Goal: Check status: Check status

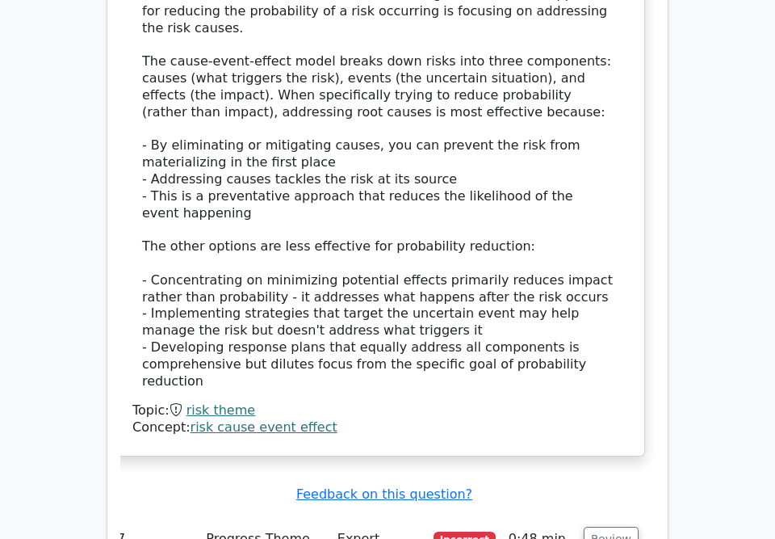
scroll to position [6151, 0]
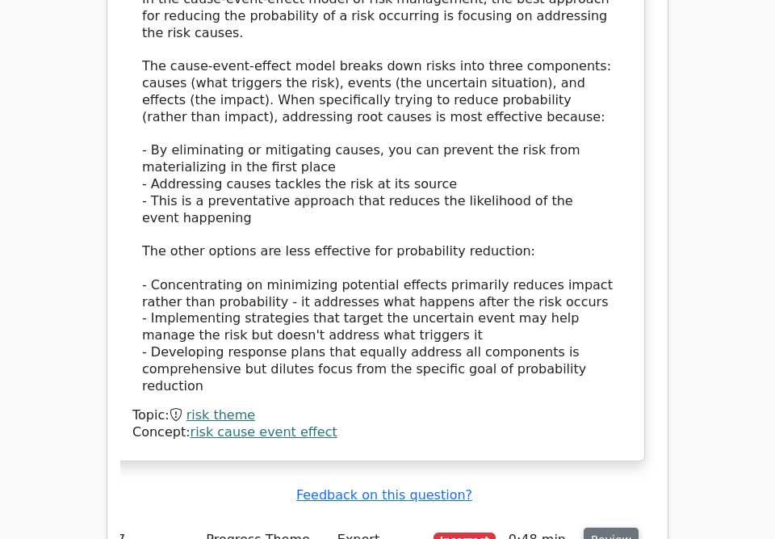
click at [618, 527] on button "Review" at bounding box center [611, 539] width 55 height 25
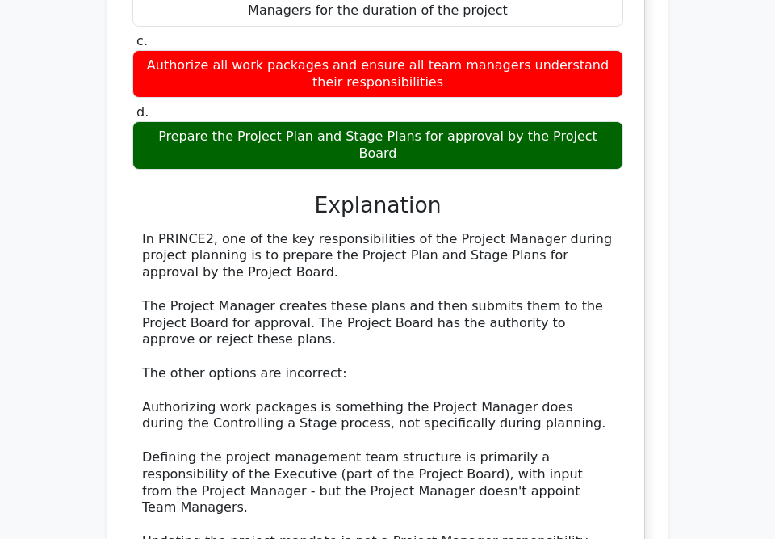
scroll to position [6930, 0]
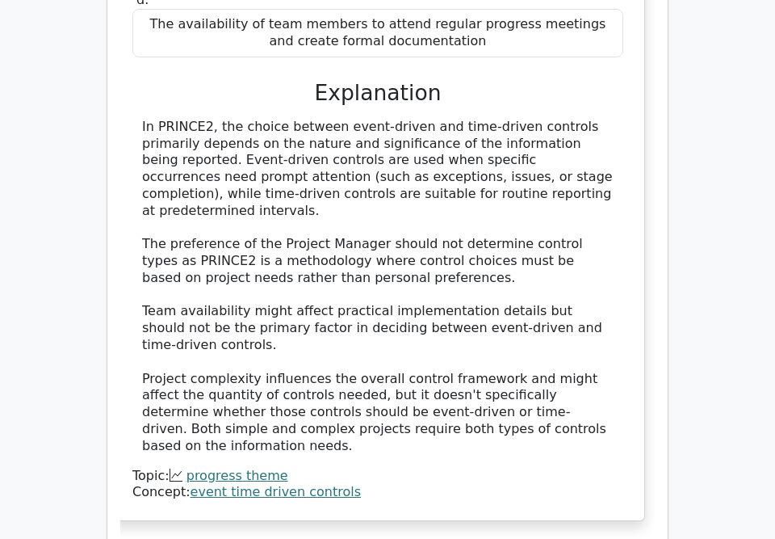
scroll to position [7944, 0]
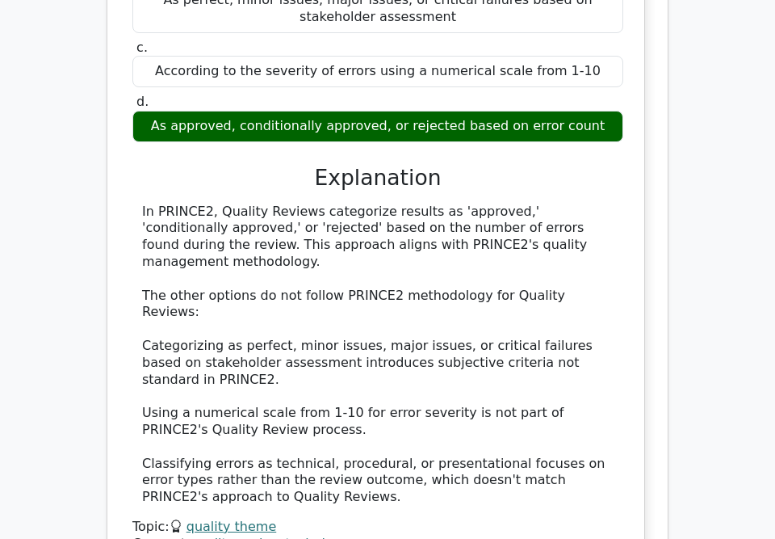
scroll to position [8710, 0]
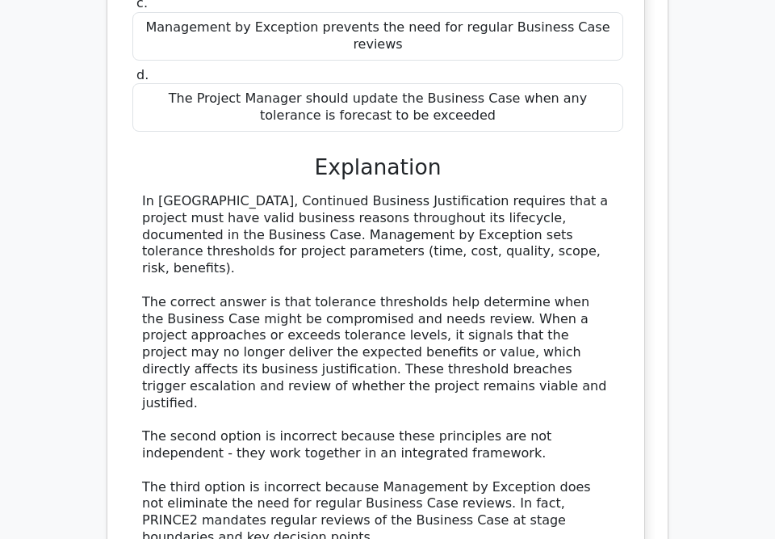
scroll to position [9640, 0]
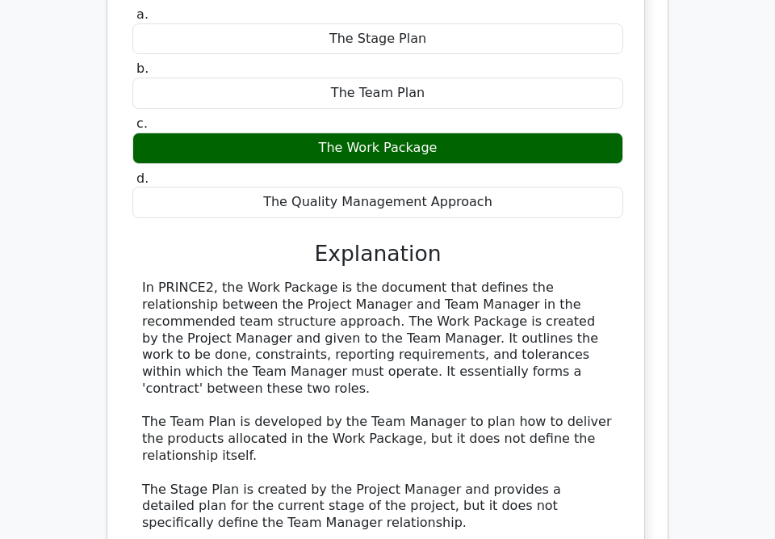
scroll to position [10575, 0]
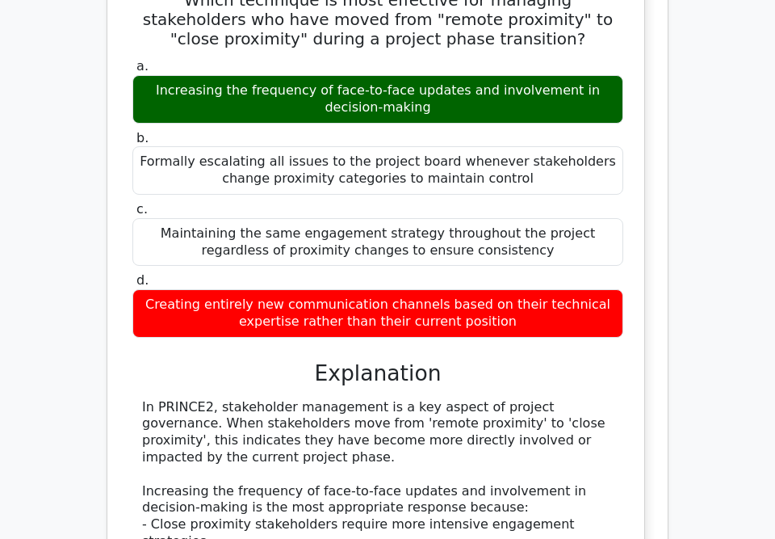
scroll to position [11473, 0]
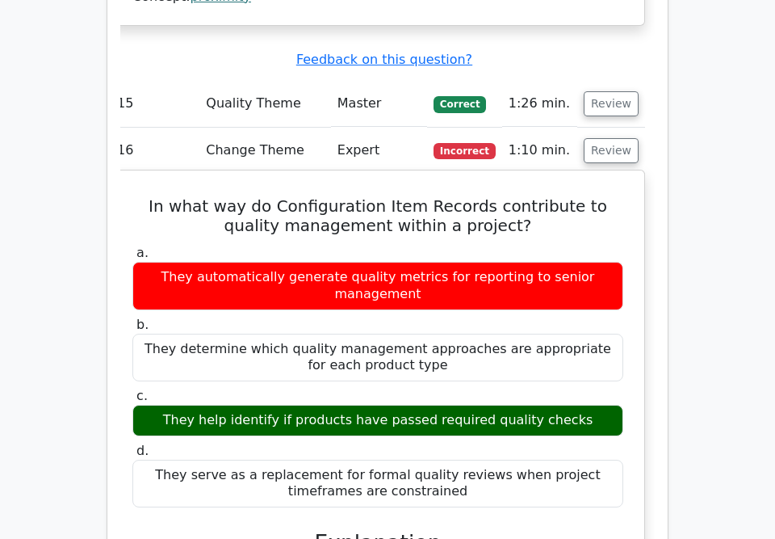
scroll to position [12374, 0]
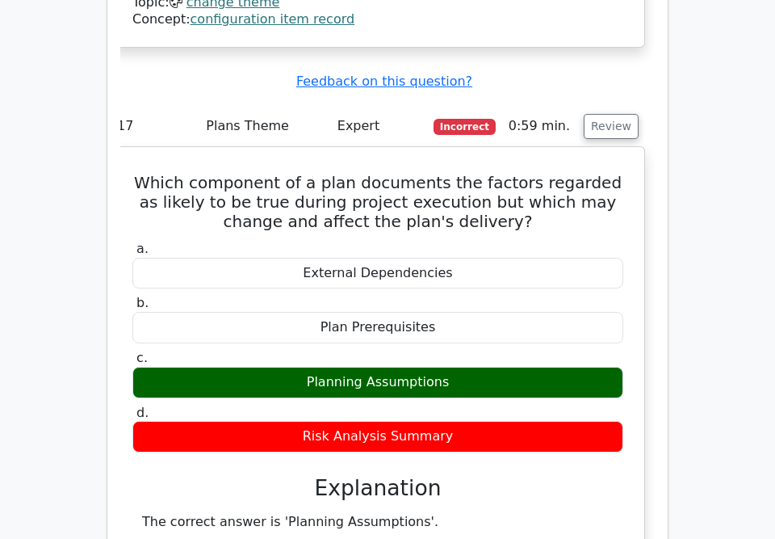
scroll to position [13311, 0]
